Goal: Task Accomplishment & Management: Use online tool/utility

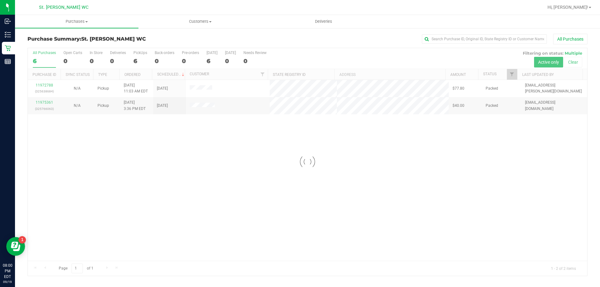
click at [240, 147] on div at bounding box center [308, 162] width 560 height 228
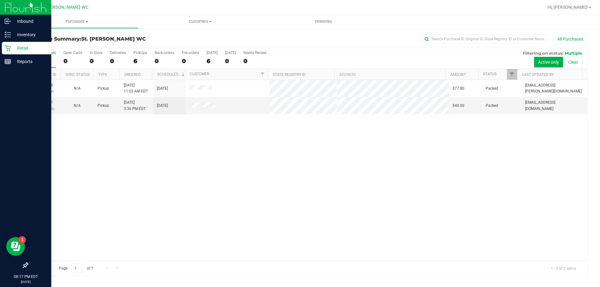
click at [26, 50] on p "Retail" at bounding box center [30, 48] width 38 height 8
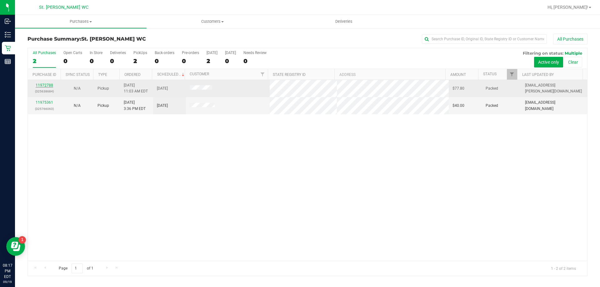
click at [48, 85] on link "11972788" at bounding box center [45, 85] width 18 height 4
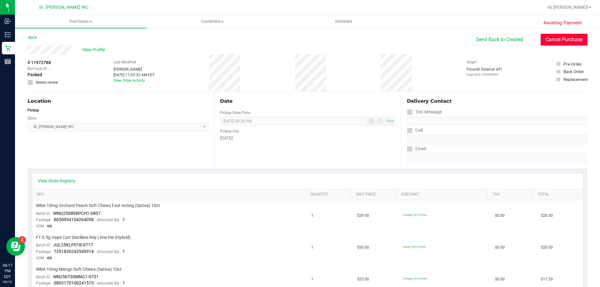
click at [550, 37] on button "Cancel Purchase" at bounding box center [564, 40] width 47 height 12
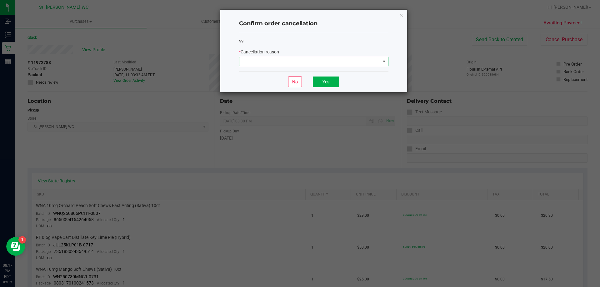
click at [318, 62] on span at bounding box center [310, 61] width 141 height 9
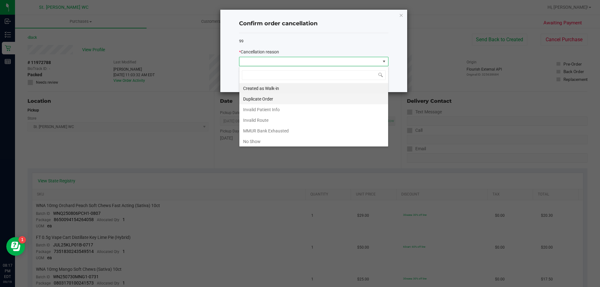
scroll to position [9, 149]
click at [292, 136] on li "No Show" at bounding box center [314, 141] width 149 height 11
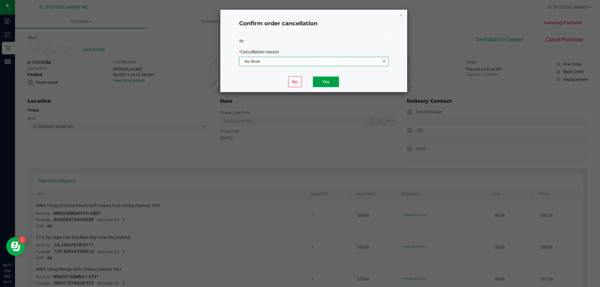
click at [329, 79] on button "Yes" at bounding box center [326, 82] width 26 height 11
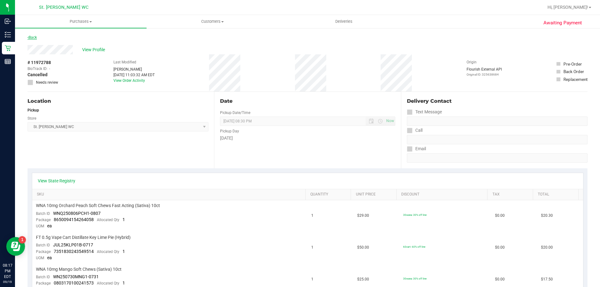
click at [34, 36] on link "Back" at bounding box center [32, 37] width 9 height 4
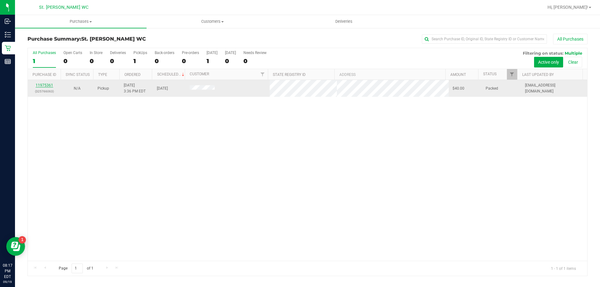
click at [42, 84] on link "11975361" at bounding box center [45, 85] width 18 height 4
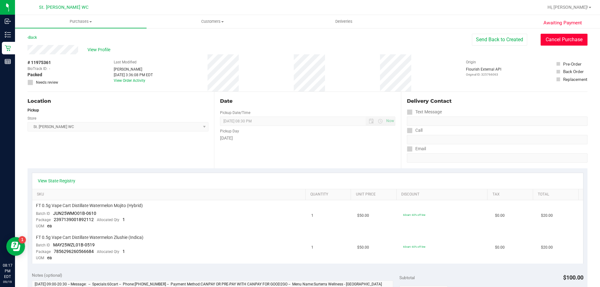
click at [572, 38] on button "Cancel Purchase" at bounding box center [564, 40] width 47 height 12
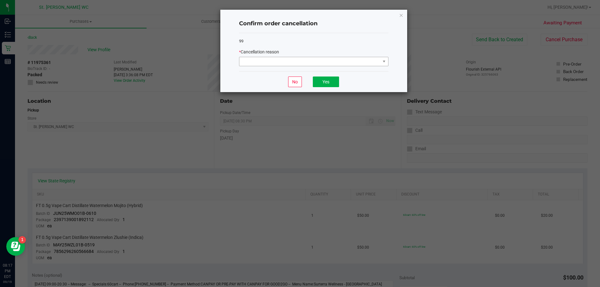
click at [295, 56] on div "* Cancellation reason" at bounding box center [313, 58] width 149 height 18
click at [295, 60] on span at bounding box center [310, 61] width 141 height 9
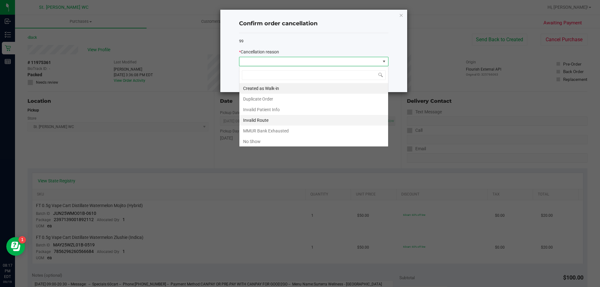
scroll to position [9, 149]
click at [261, 139] on li "No Show" at bounding box center [314, 141] width 149 height 11
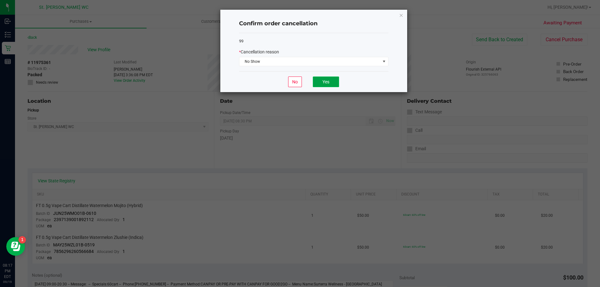
click at [319, 82] on button "Yes" at bounding box center [326, 82] width 26 height 11
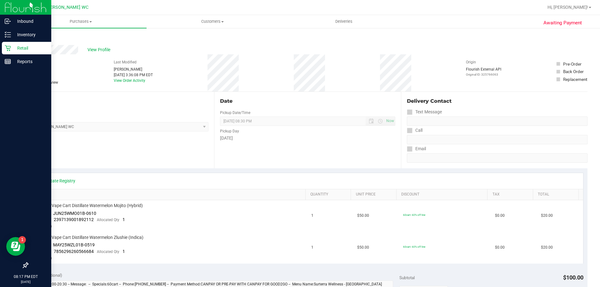
click at [20, 49] on p "Retail" at bounding box center [30, 48] width 38 height 8
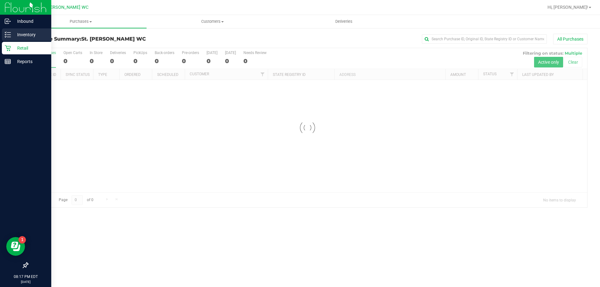
click at [23, 36] on p "Inventory" at bounding box center [30, 35] width 38 height 8
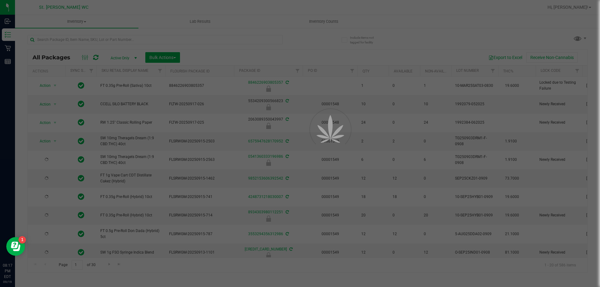
click at [328, 23] on div at bounding box center [300, 143] width 600 height 287
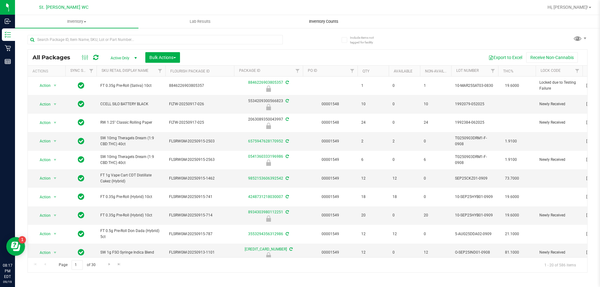
click at [327, 23] on span "Inventory Counts" at bounding box center [324, 22] width 46 height 6
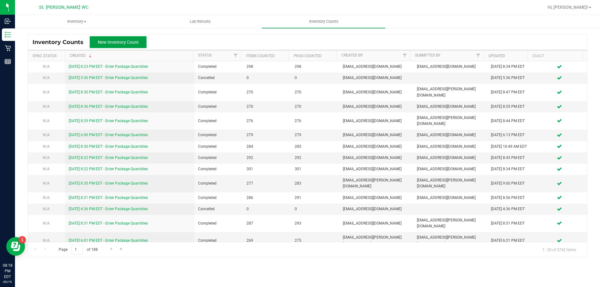
click at [107, 41] on span "New Inventory Count" at bounding box center [118, 42] width 41 height 5
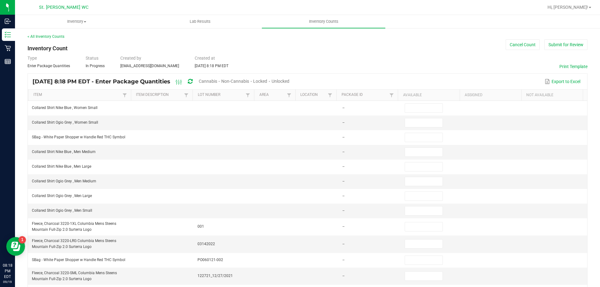
click at [290, 81] on span "Unlocked" at bounding box center [281, 81] width 18 height 5
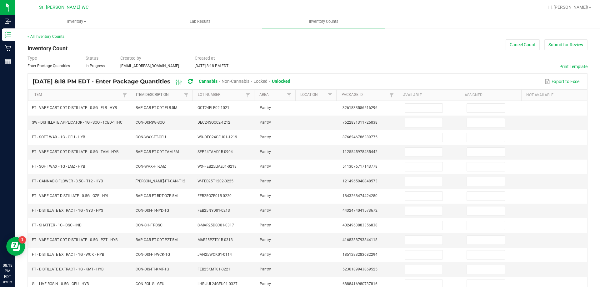
click at [161, 94] on link "Item Description" at bounding box center [159, 95] width 47 height 5
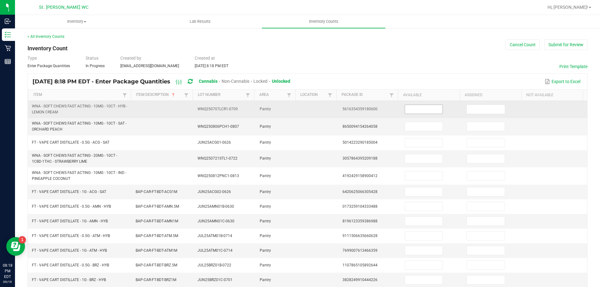
drag, startPoint x: 398, startPoint y: 112, endPoint x: 406, endPoint y: 110, distance: 7.7
click at [405, 112] on span at bounding box center [424, 109] width 38 height 9
click at [407, 108] on input at bounding box center [424, 109] width 38 height 9
type input "28"
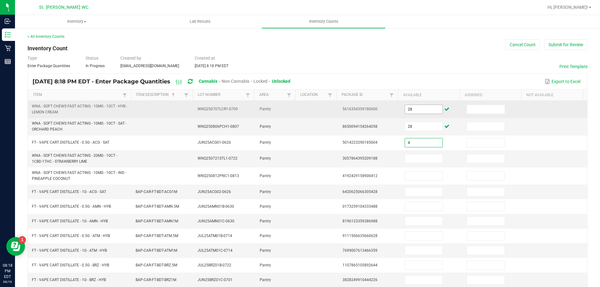
type input "4"
type input "29"
type input "28"
type input "8"
type input "2"
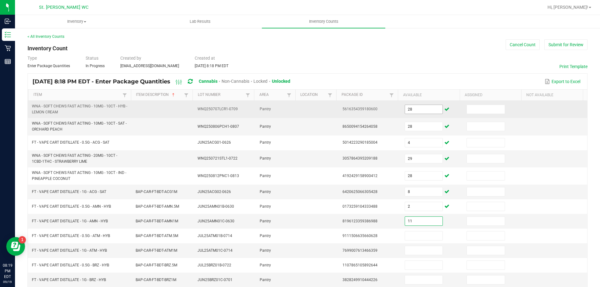
type input "11"
type input "2"
type input "9"
type input "12"
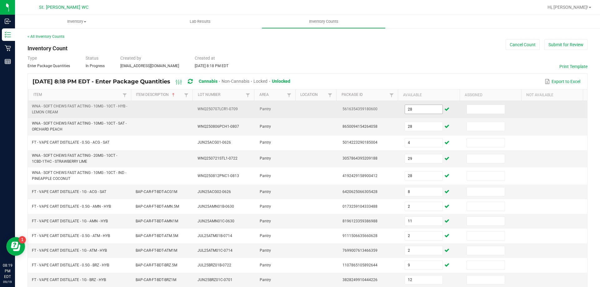
scroll to position [140, 0]
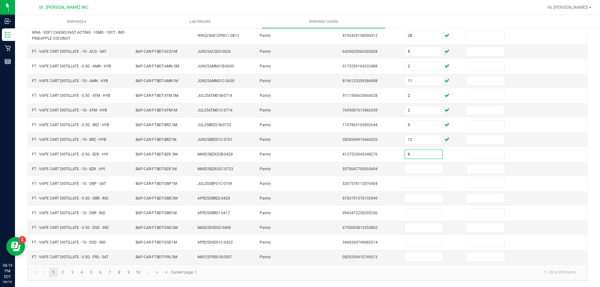
type input "8"
type input "11"
type input "1"
type input "6"
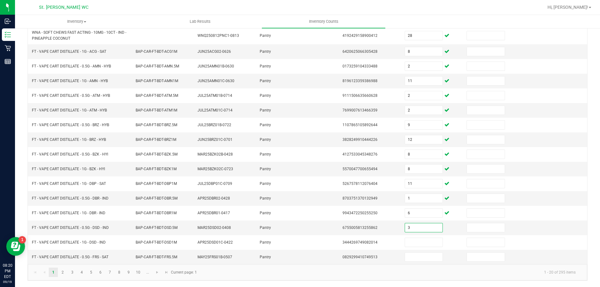
type input "3"
type input "5"
click at [65, 276] on link "2" at bounding box center [62, 272] width 9 height 9
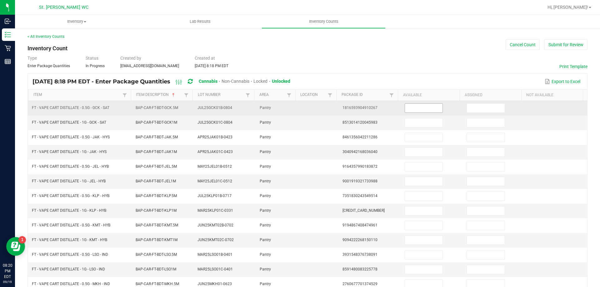
click at [406, 108] on input at bounding box center [424, 108] width 38 height 9
type input "7"
type input "10"
type input "2"
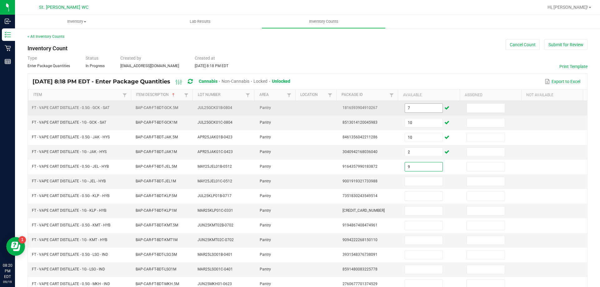
type input "9"
type input "1"
type input "3"
type input "5"
type input "10"
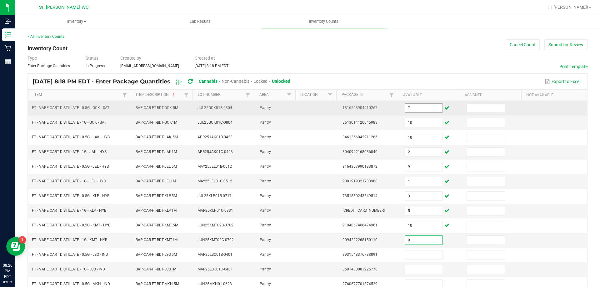
type input "9"
type input "12"
type input "9"
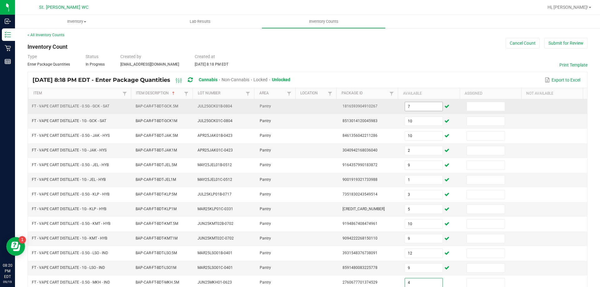
type input "4"
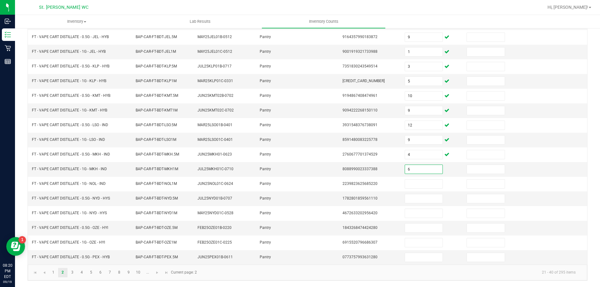
type input "6"
type input "7"
type input "6"
type input "5"
type input "2"
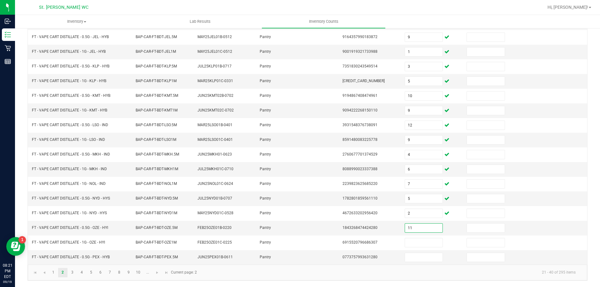
type input "11"
type input "4"
type input "3"
click at [72, 272] on link "3" at bounding box center [72, 272] width 9 height 9
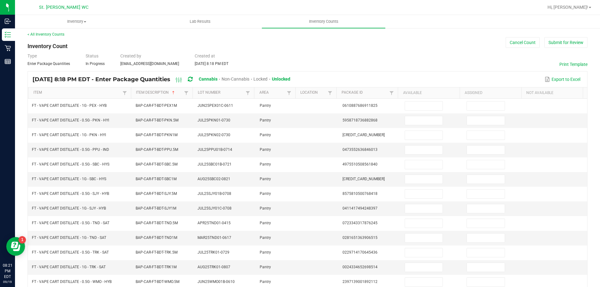
scroll to position [0, 0]
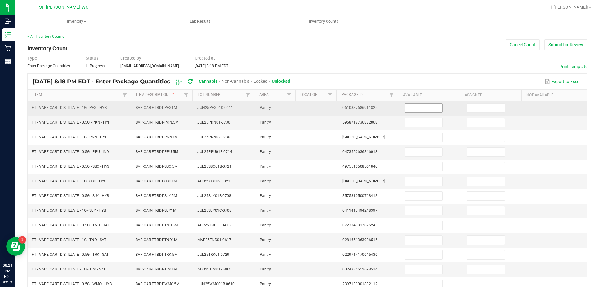
click at [409, 110] on input at bounding box center [424, 108] width 38 height 9
type input "10"
type input "4"
type input "1"
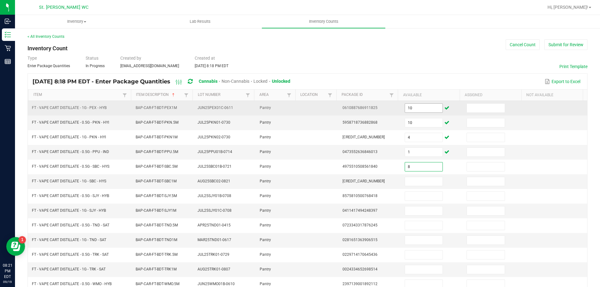
type input "8"
type input "6"
type input "8"
type input "1"
type input "7"
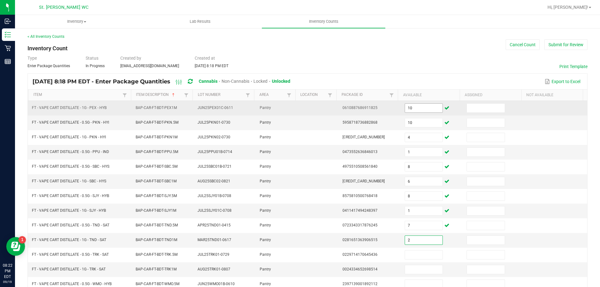
type input "2"
type input "11"
type input "5"
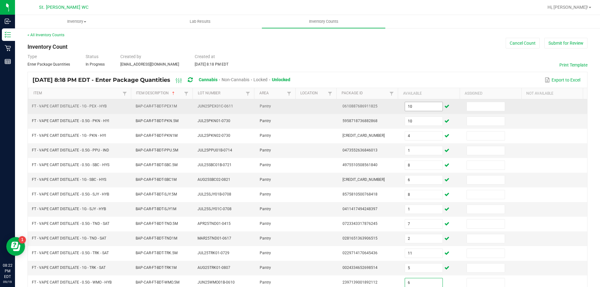
type input "6"
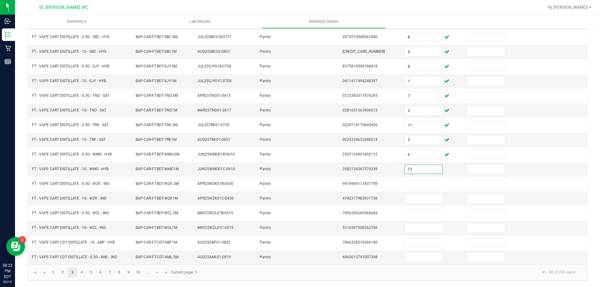
type input "12"
type input "11"
type input "7"
type input "12"
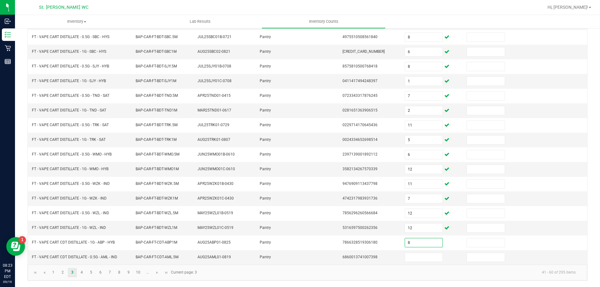
type input "8"
type input "5"
click at [78, 274] on link "4" at bounding box center [81, 272] width 9 height 9
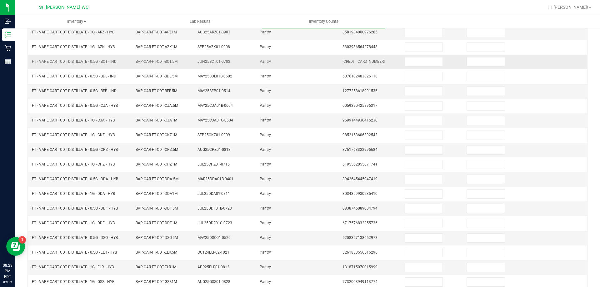
scroll to position [36, 0]
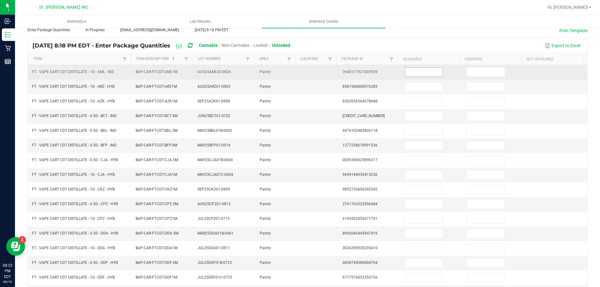
click at [420, 69] on input at bounding box center [424, 72] width 38 height 9
type input "4"
type input "9"
type input "5"
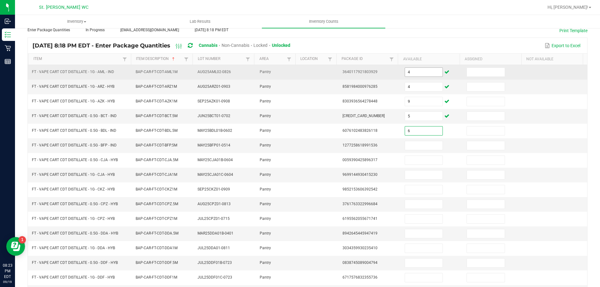
type input "6"
type input "4"
type input "11"
type input "7"
type input "12"
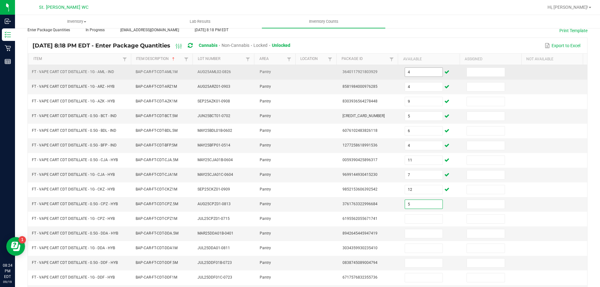
type input "5"
type input "1"
type input "8"
type input "9"
type input "11"
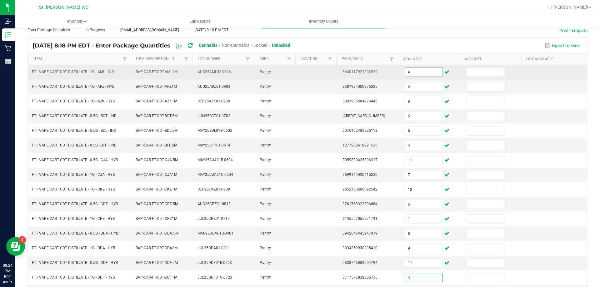
type input "4"
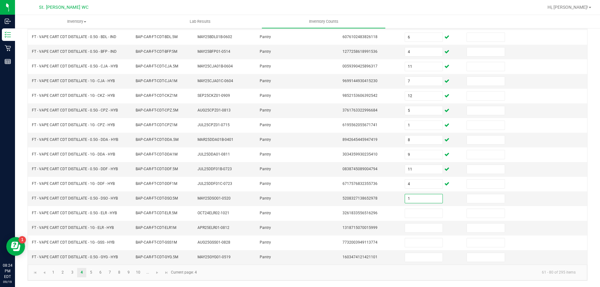
type input "1"
type input "2"
type input "6"
type input "4"
type input "8"
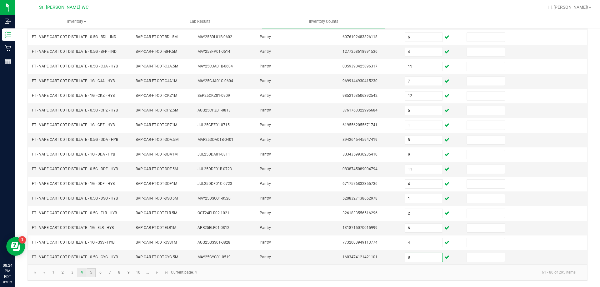
click at [92, 272] on link "5" at bounding box center [91, 272] width 9 height 9
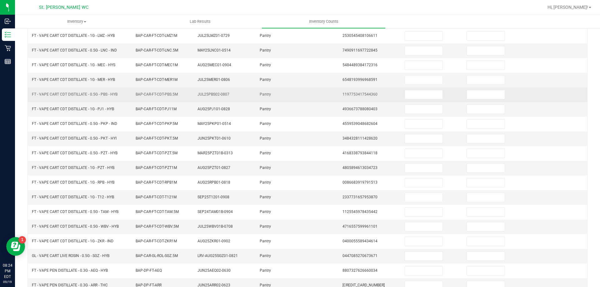
scroll to position [36, 0]
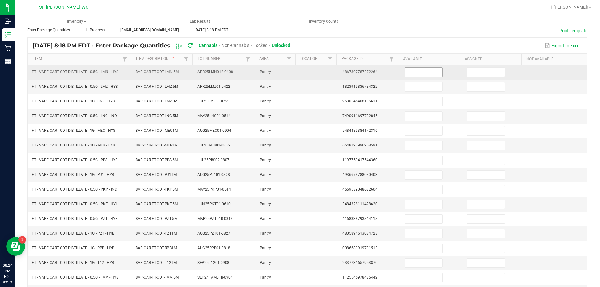
click at [426, 71] on input at bounding box center [424, 72] width 38 height 9
type input "3"
type input "9"
type input "4"
type input "9"
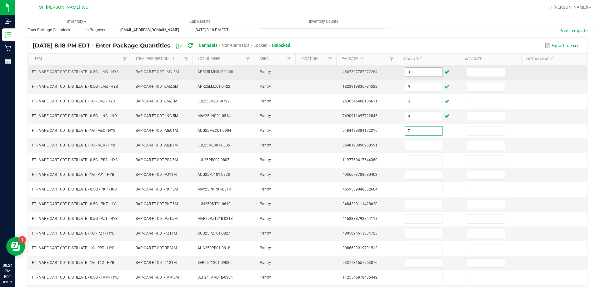
type input "7"
type input "4"
type input "3"
type input "2"
type input "5"
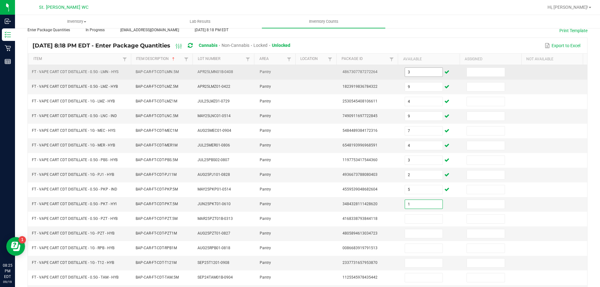
type input "1"
type input "5"
type input "7"
type input "5"
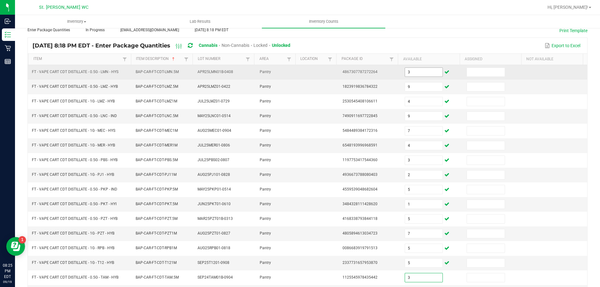
type input "3"
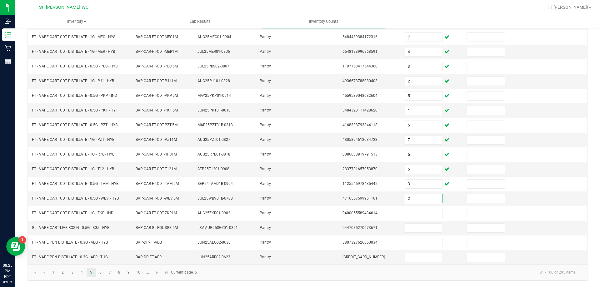
type input "2"
type input "6"
type input "5"
type input "14"
type input "2"
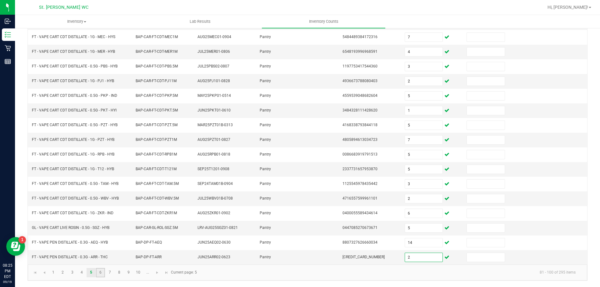
click at [103, 270] on link "6" at bounding box center [100, 272] width 9 height 9
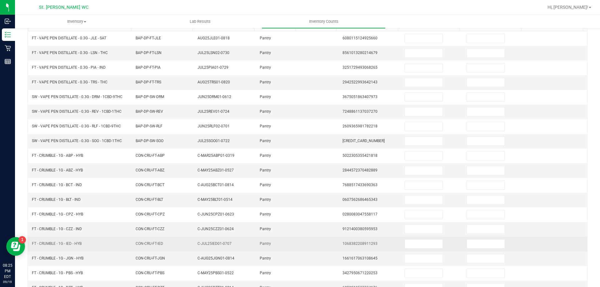
scroll to position [0, 0]
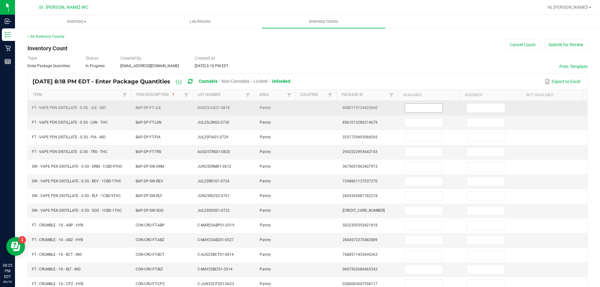
click at [409, 113] on span at bounding box center [424, 108] width 38 height 9
click at [409, 109] on input at bounding box center [424, 108] width 38 height 9
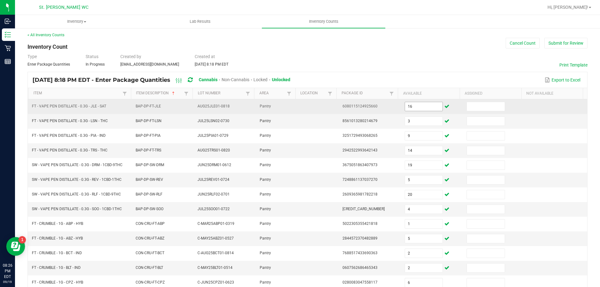
scroll to position [130, 0]
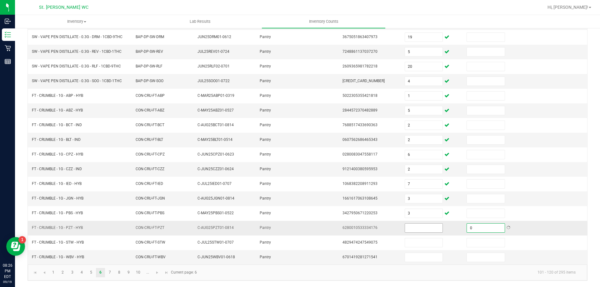
click at [422, 227] on input at bounding box center [424, 228] width 38 height 9
click at [110, 272] on link "7" at bounding box center [109, 272] width 9 height 9
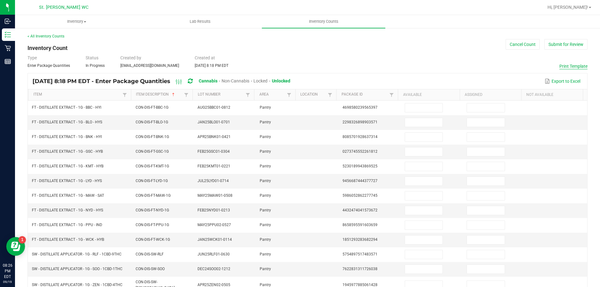
scroll to position [0, 0]
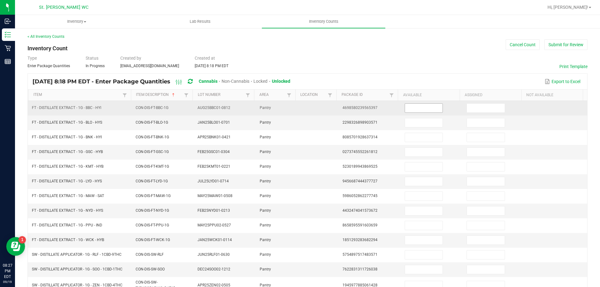
click at [409, 112] on input at bounding box center [424, 108] width 38 height 9
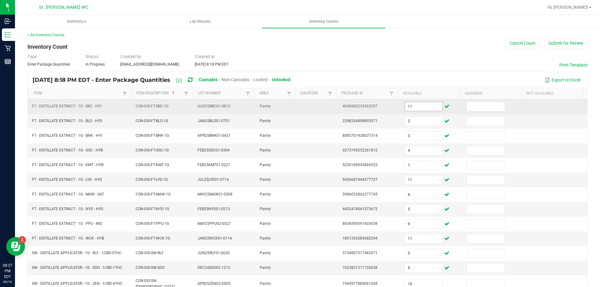
scroll to position [130, 0]
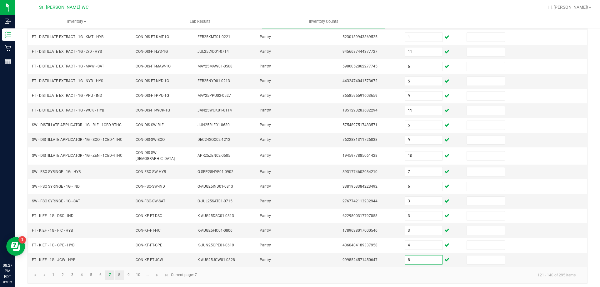
click at [119, 272] on link "8" at bounding box center [119, 275] width 9 height 9
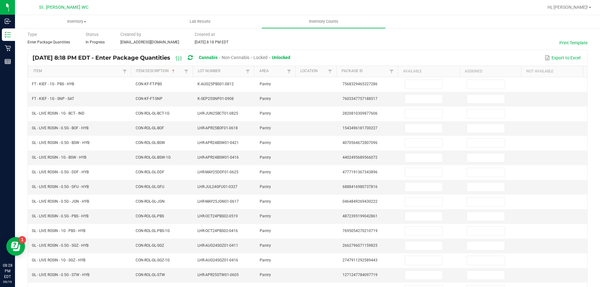
scroll to position [19, 0]
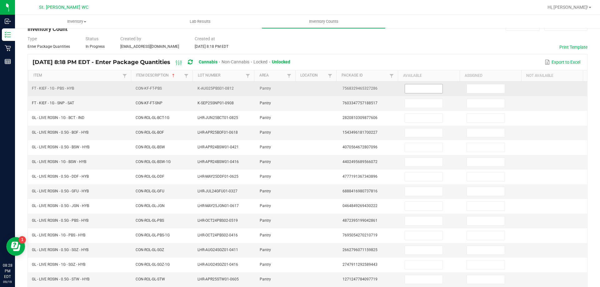
click at [415, 90] on input at bounding box center [424, 88] width 38 height 9
